Goal: Navigation & Orientation: Find specific page/section

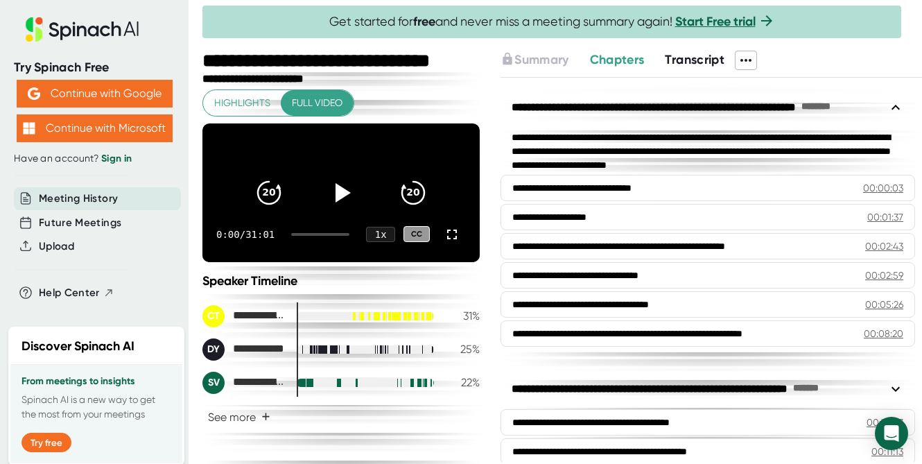
scroll to position [8, 0]
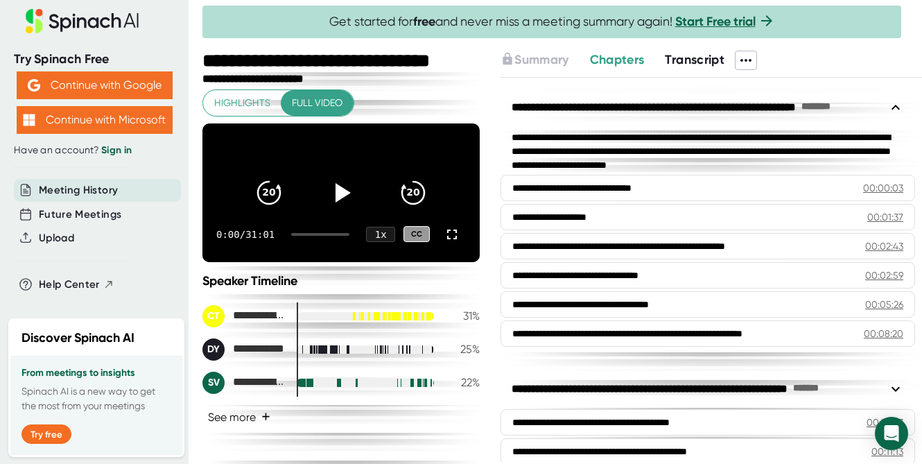
click at [257, 426] on button "See more +" at bounding box center [238, 417] width 73 height 24
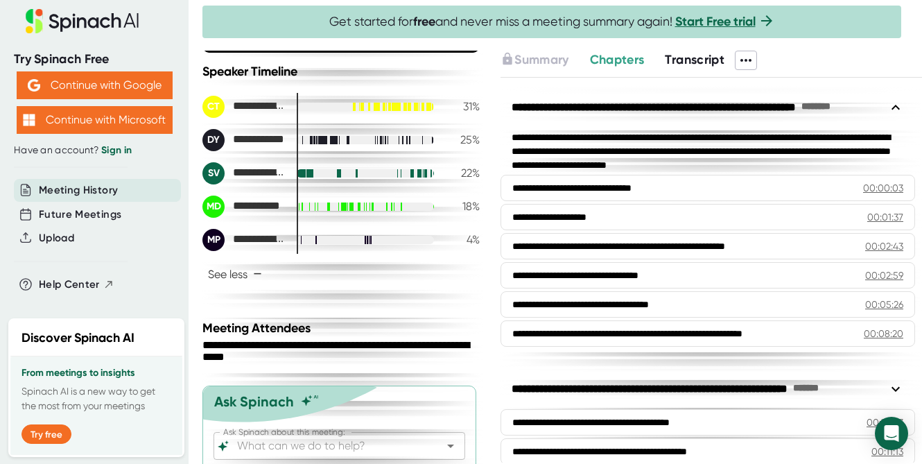
scroll to position [273, 0]
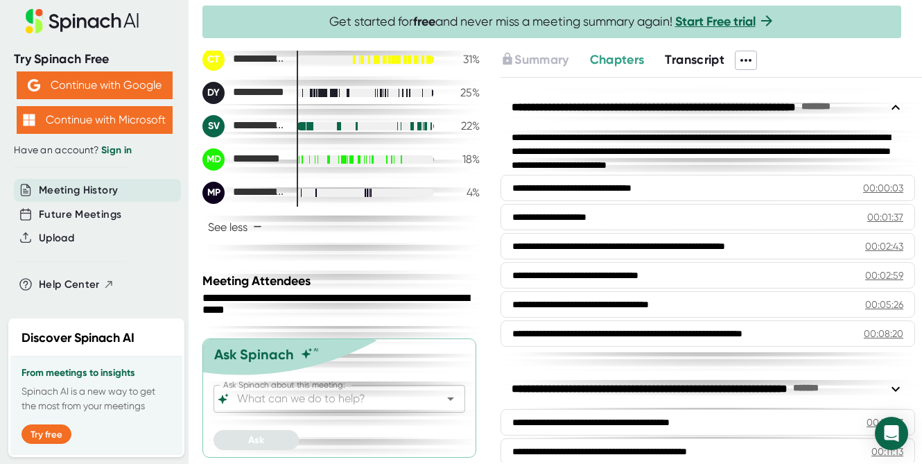
click at [98, 193] on span "Meeting History" at bounding box center [78, 190] width 79 height 16
click at [109, 189] on span "Meeting History" at bounding box center [78, 190] width 79 height 16
